Goal: Task Accomplishment & Management: Use online tool/utility

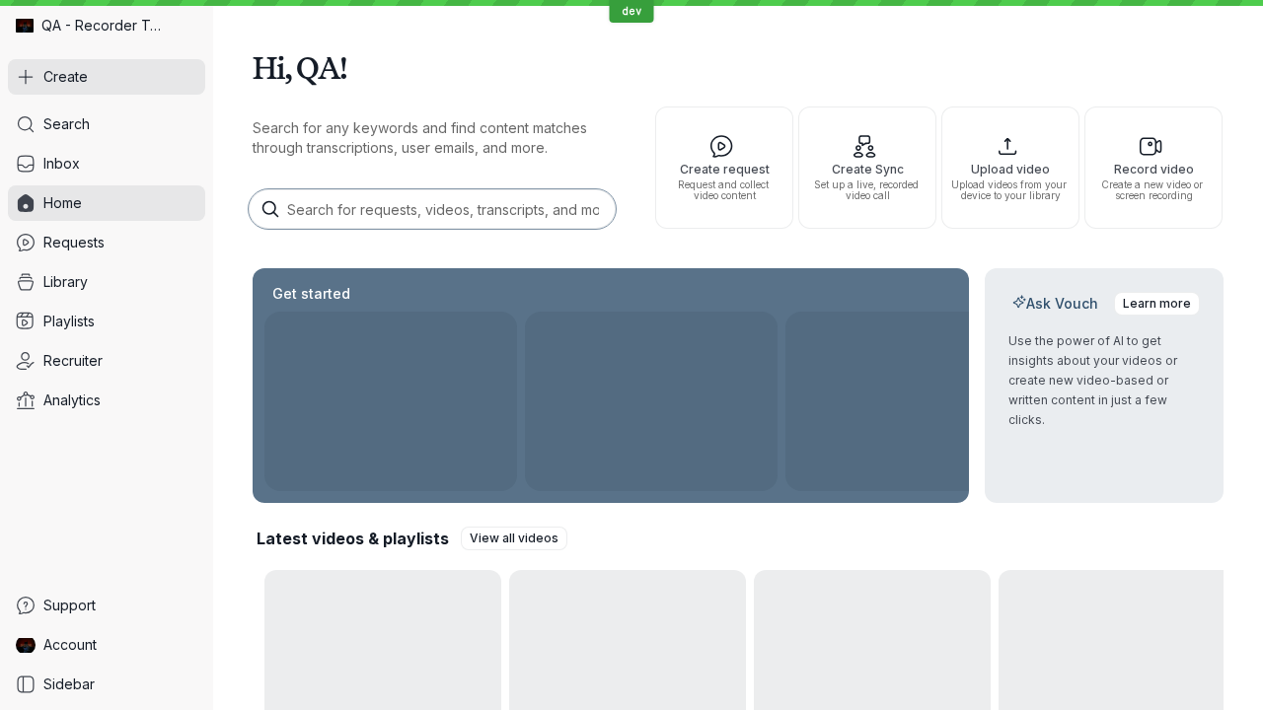
click at [107, 77] on button "Create" at bounding box center [106, 77] width 197 height 36
